Goal: Navigation & Orientation: Find specific page/section

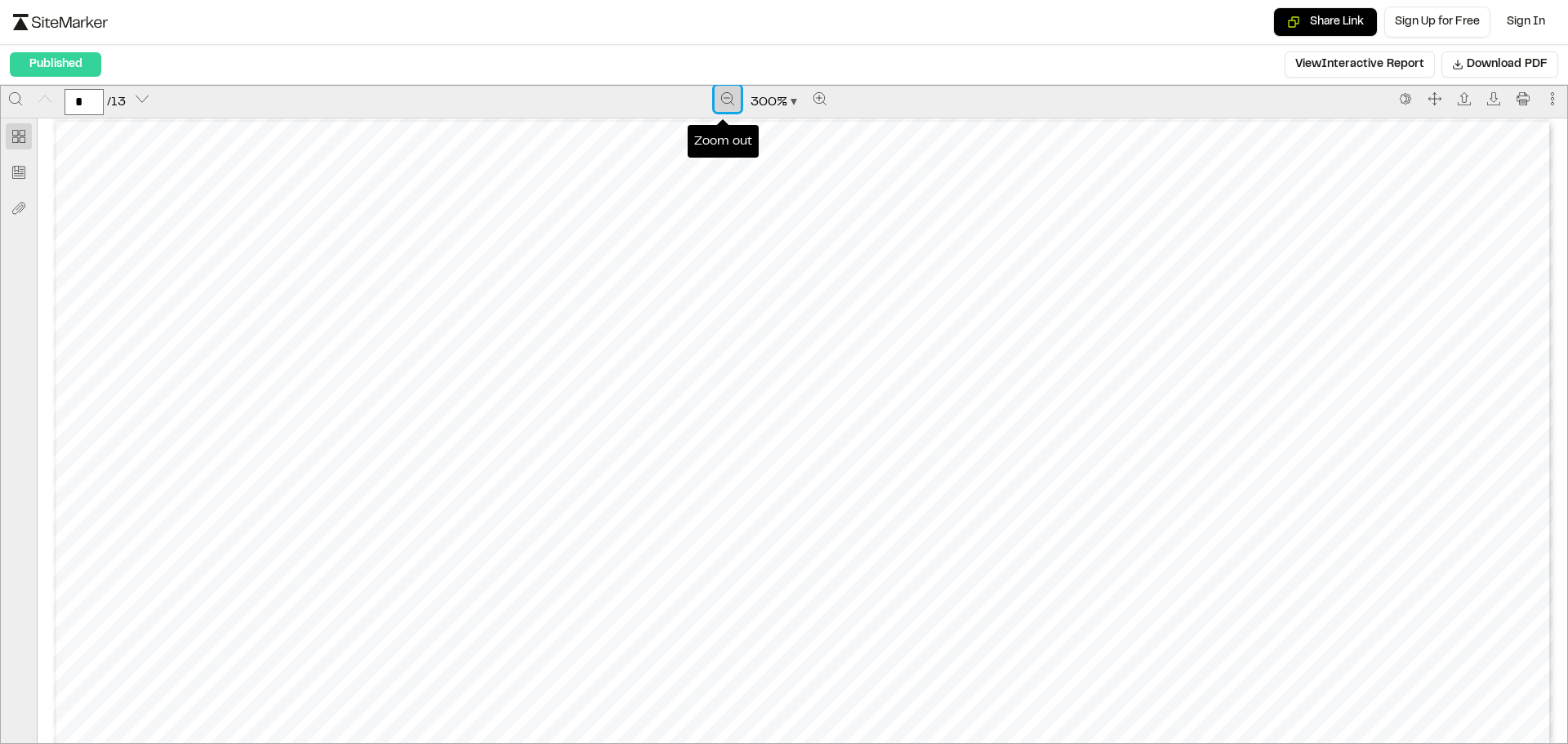
click at [726, 95] on icon "Zoom out" at bounding box center [727, 98] width 12 height 12
click at [726, 95] on icon "Zoom out" at bounding box center [728, 99] width 13 height 13
click at [726, 95] on icon "Zoom out" at bounding box center [729, 99] width 13 height 13
click at [726, 95] on icon "Zoom out" at bounding box center [730, 99] width 13 height 13
click at [725, 95] on icon "Zoom out" at bounding box center [730, 99] width 13 height 13
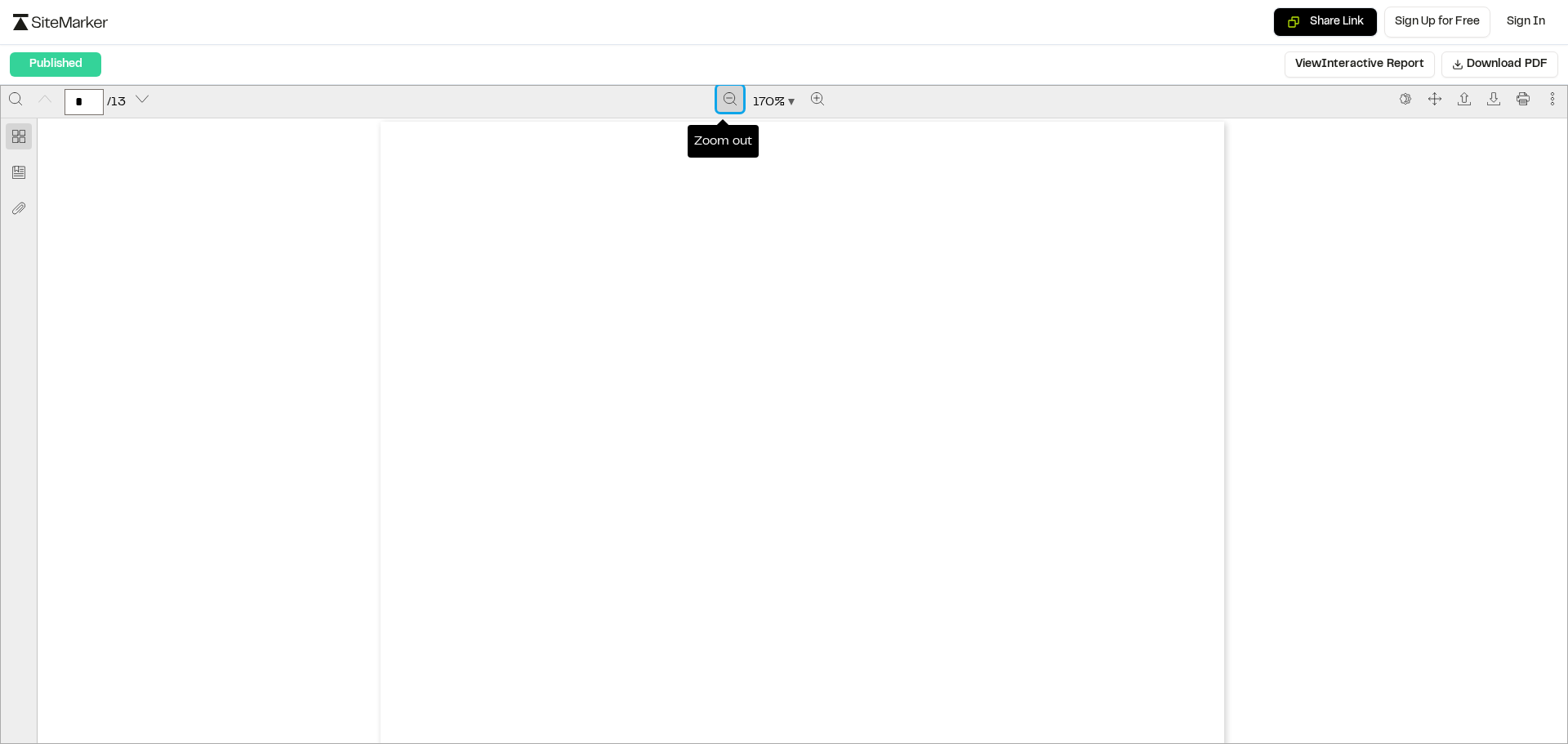
click at [724, 95] on icon "Zoom out" at bounding box center [730, 99] width 13 height 13
click at [724, 95] on icon "Zoom out" at bounding box center [730, 99] width 13 height 13
click at [142, 104] on icon "Next page" at bounding box center [142, 99] width 13 height 13
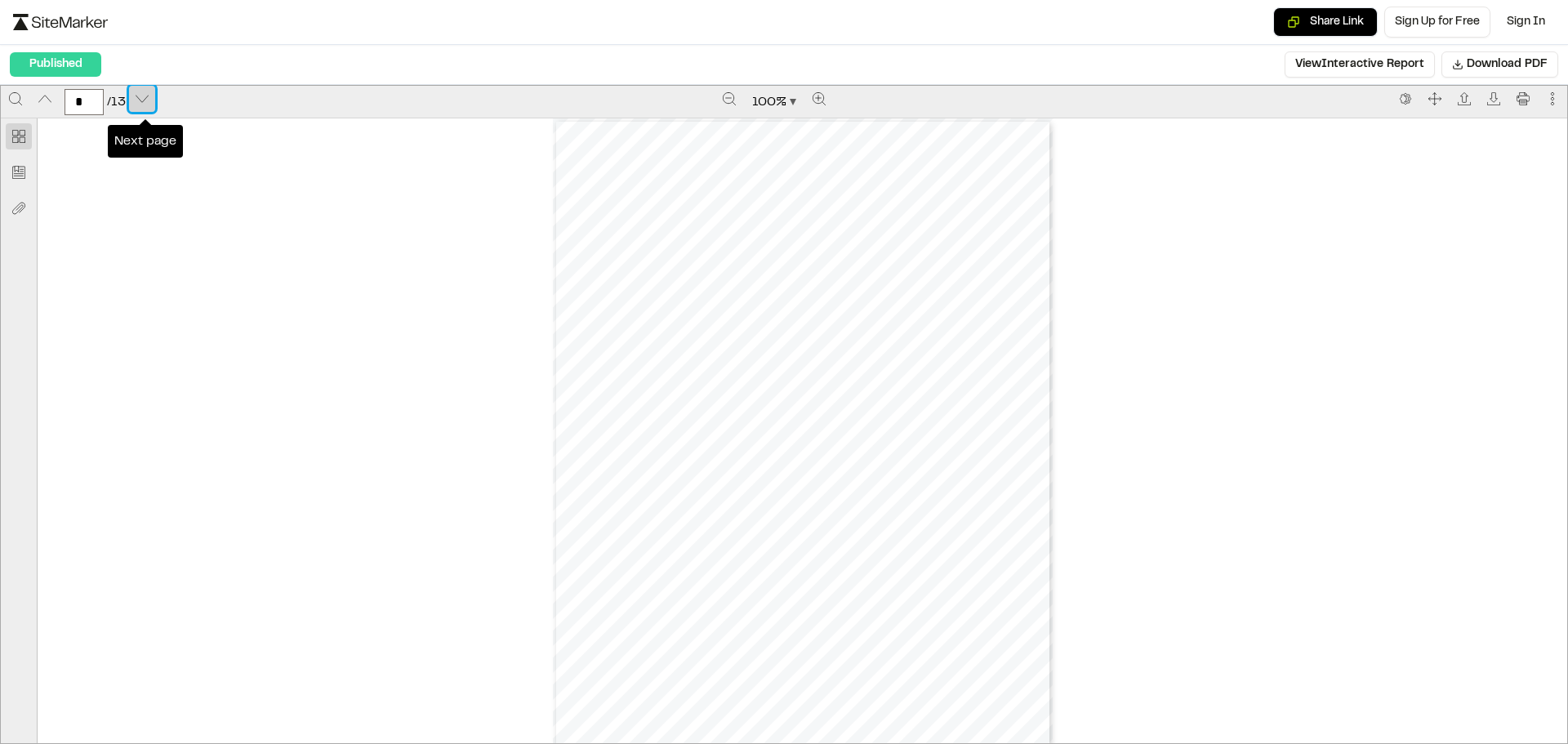
click at [142, 104] on icon "Next page" at bounding box center [142, 99] width 13 height 13
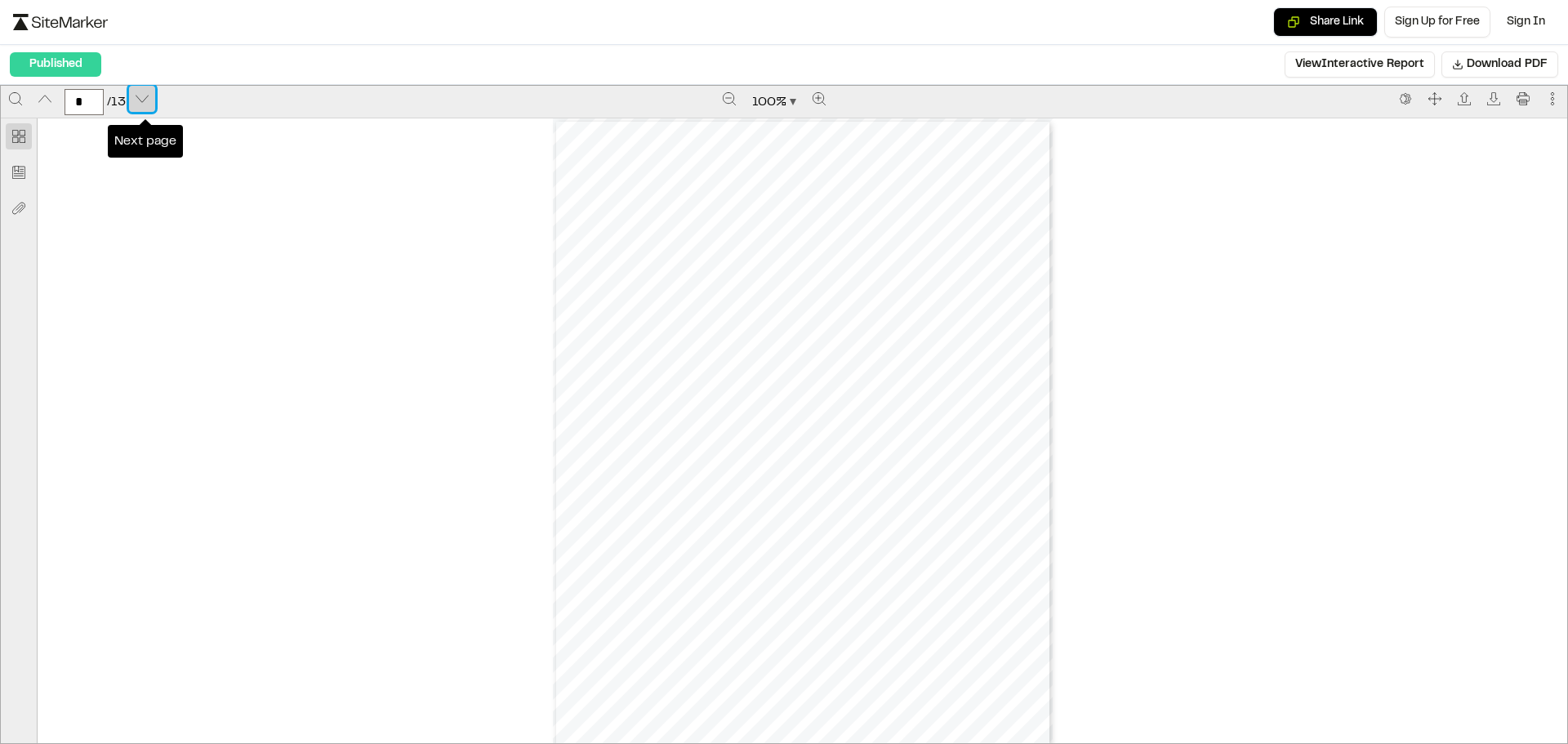
click at [142, 104] on icon "Next page" at bounding box center [142, 99] width 13 height 13
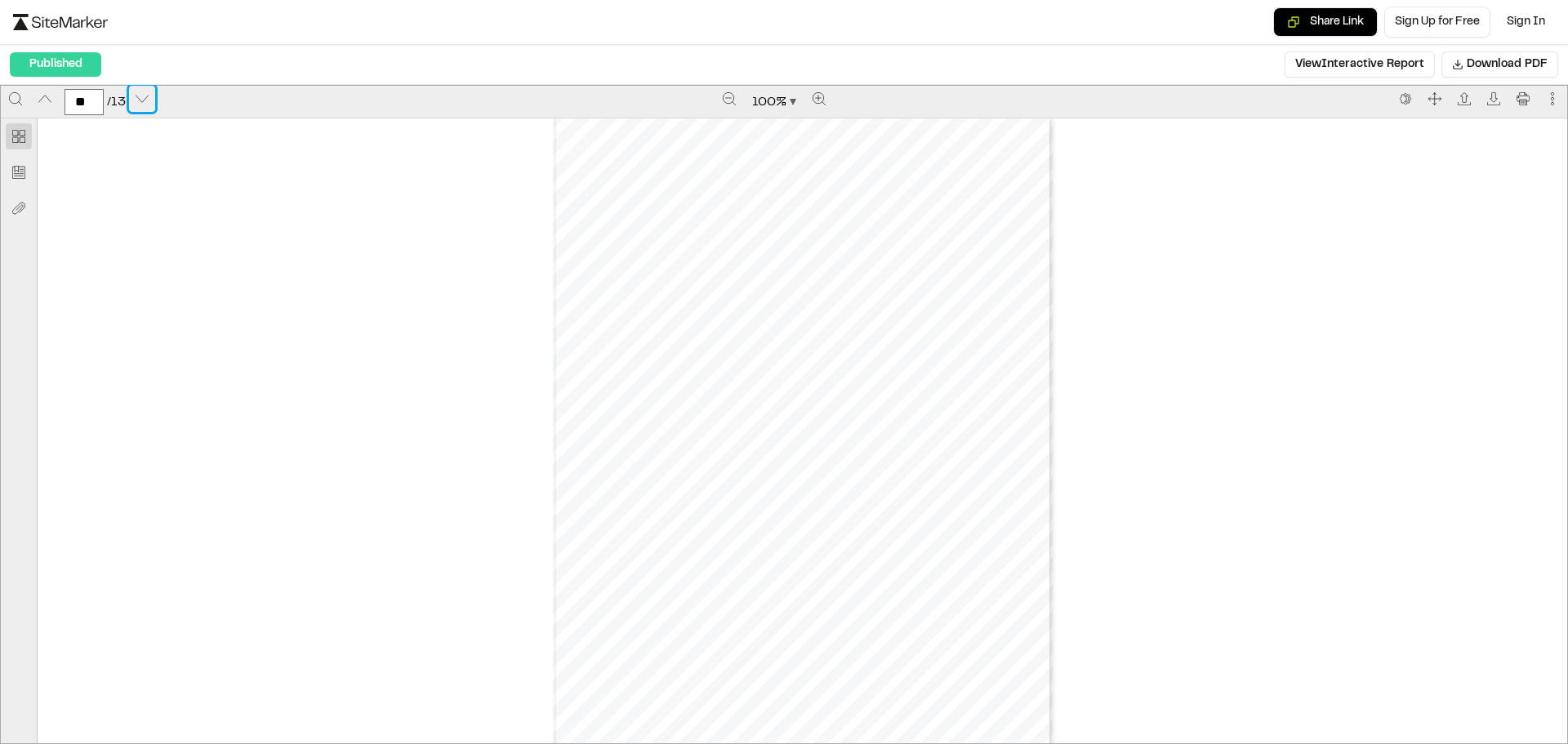
scroll to position [7142, 0]
type input "**"
